Goal: Transaction & Acquisition: Obtain resource

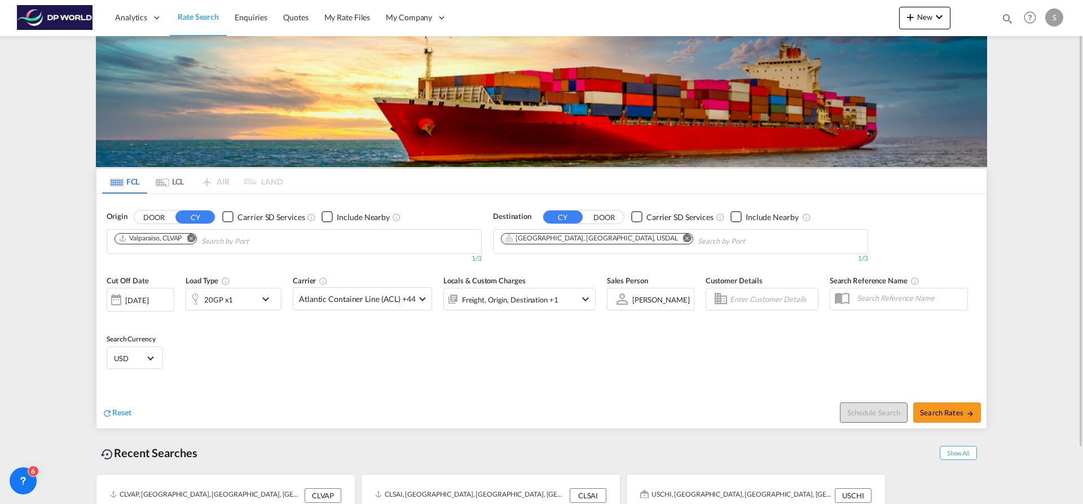
click at [190, 242] on button "Remove" at bounding box center [187, 238] width 17 height 11
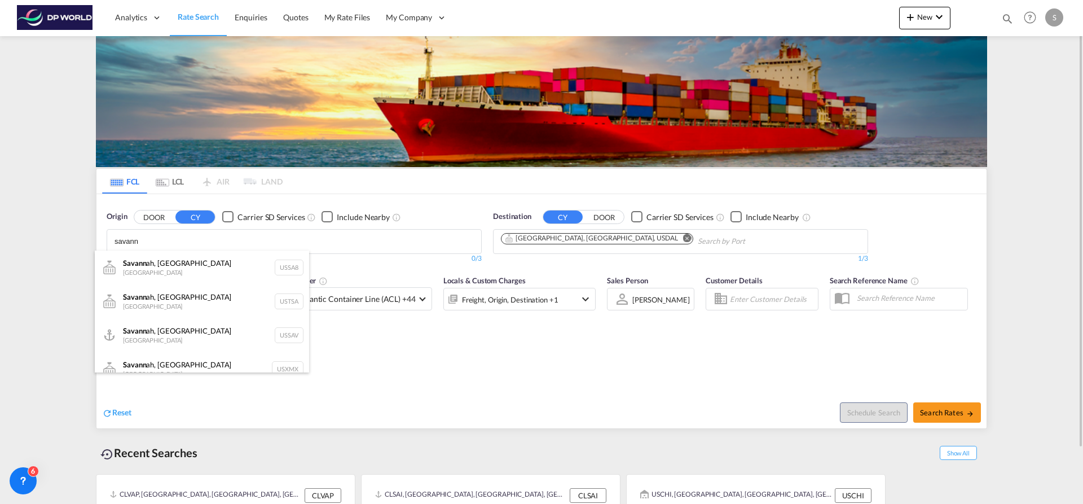
type input "savann"
click at [194, 337] on div "Savann ah, GA United States USSAV" at bounding box center [202, 335] width 214 height 34
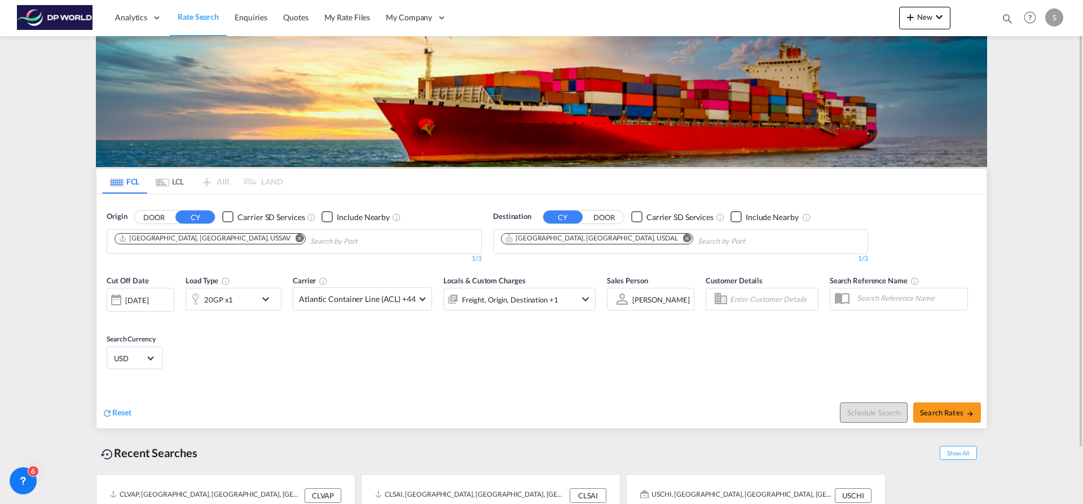
click at [683, 240] on md-icon "Remove" at bounding box center [687, 237] width 8 height 8
click at [578, 241] on body "Analytics Dashboard Rate Search Enquiries Quotes My Rate Files My Company" at bounding box center [541, 252] width 1083 height 504
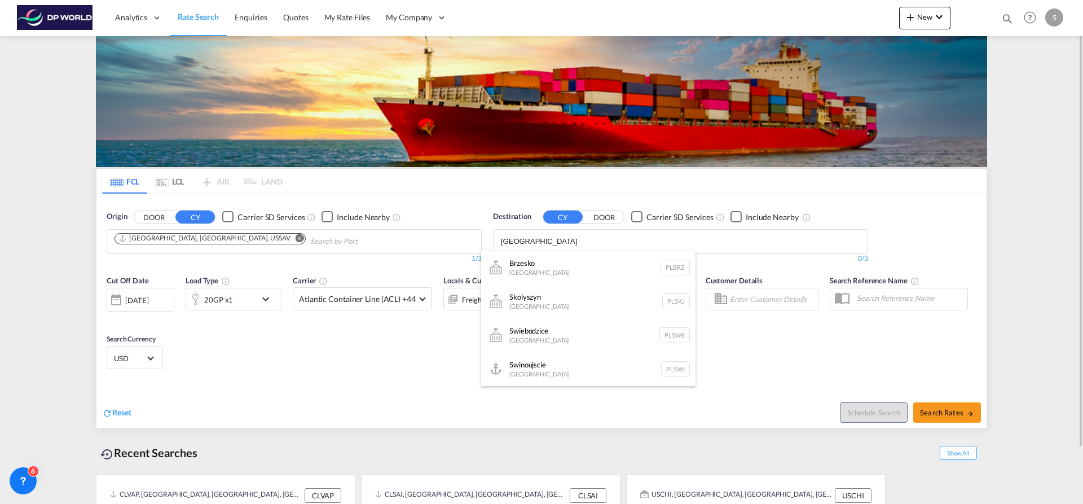
type input "[GEOGRAPHIC_DATA]"
click at [613, 251] on div "Brzesko [GEOGRAPHIC_DATA] [GEOGRAPHIC_DATA]" at bounding box center [588, 267] width 214 height 34
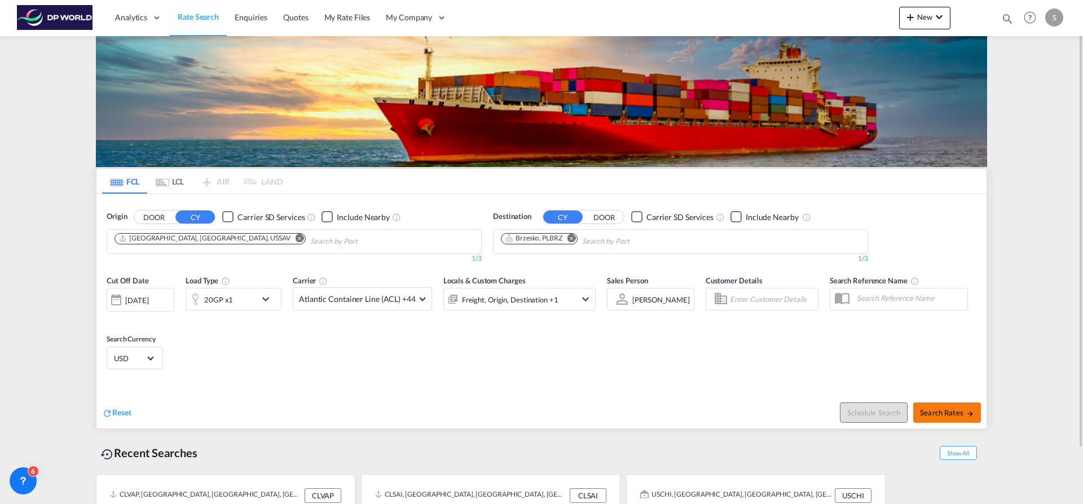
click at [946, 406] on button "Search Rates" at bounding box center [947, 412] width 68 height 20
type input "USSAV to PLBRZ / [DATE]"
